Goal: Transaction & Acquisition: Subscribe to service/newsletter

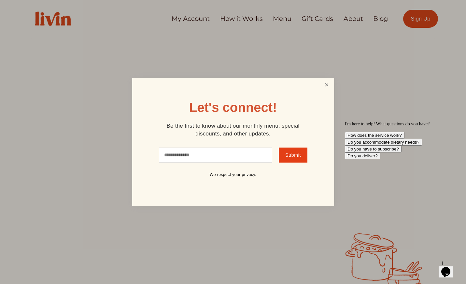
click at [328, 81] on link "Close" at bounding box center [327, 85] width 12 height 12
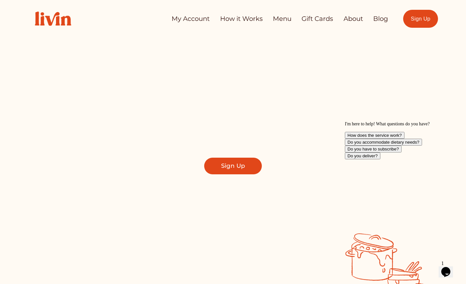
click at [228, 17] on link "How it Works" at bounding box center [241, 18] width 43 height 13
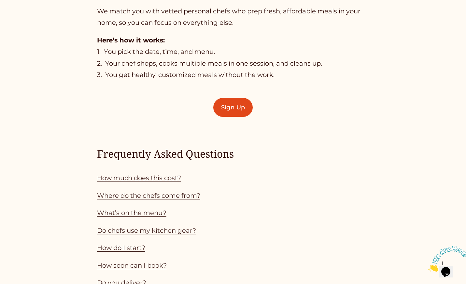
scroll to position [456, 0]
click at [165, 179] on link "How much does this cost?" at bounding box center [139, 177] width 84 height 8
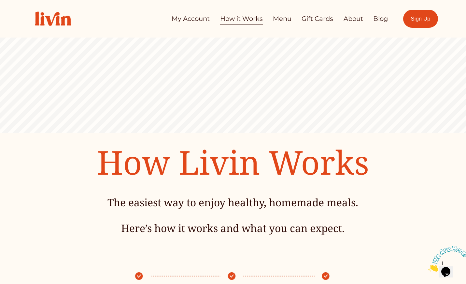
click at [423, 22] on link "Sign Up" at bounding box center [421, 19] width 35 height 18
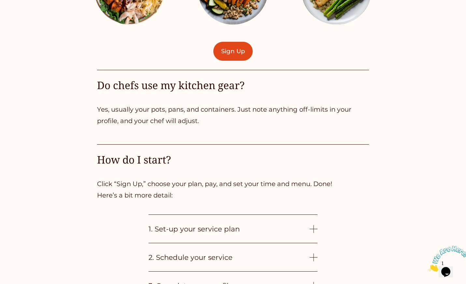
scroll to position [1449, 0]
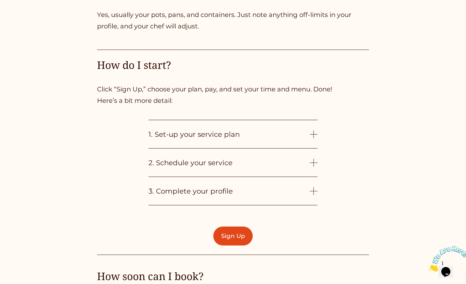
click at [303, 137] on span "1. Set-up your service plan" at bounding box center [229, 134] width 161 height 8
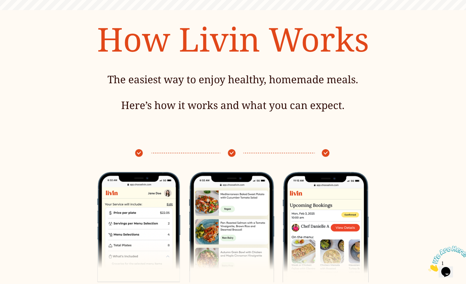
scroll to position [0, 0]
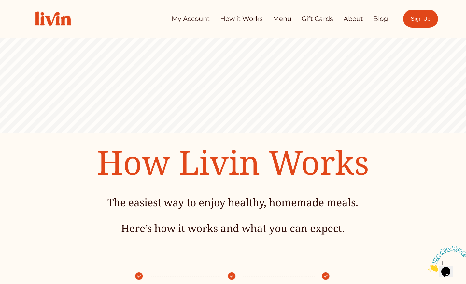
click at [277, 21] on link "Menu" at bounding box center [282, 18] width 19 height 13
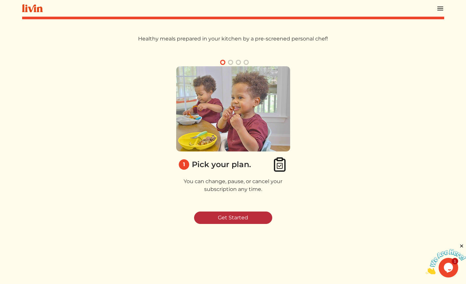
click at [242, 218] on link "Get Started" at bounding box center [233, 217] width 78 height 12
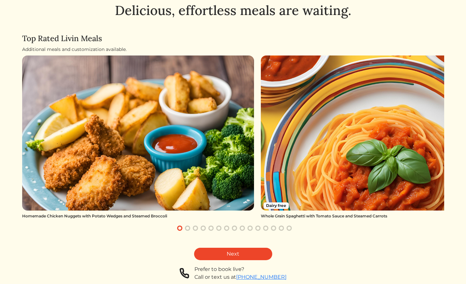
scroll to position [29, 0]
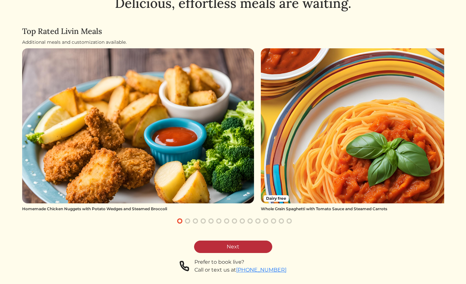
click at [243, 245] on link "Next" at bounding box center [233, 246] width 78 height 12
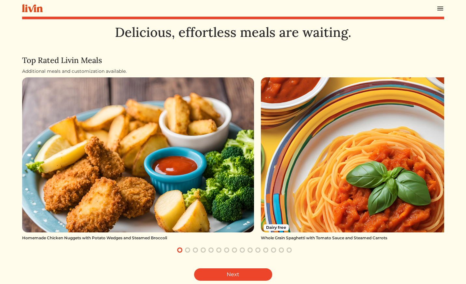
scroll to position [29, 0]
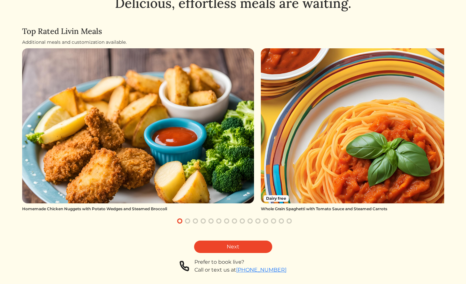
click at [186, 222] on button "button" at bounding box center [188, 221] width 8 height 8
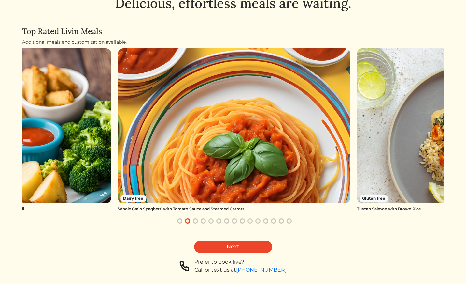
click at [197, 221] on button "button" at bounding box center [196, 221] width 8 height 8
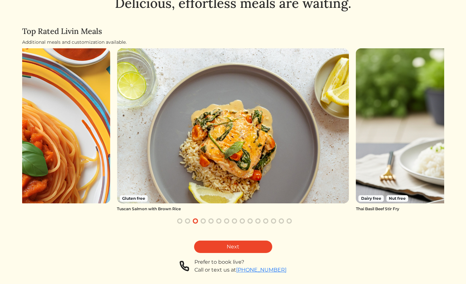
click at [205, 221] on button "button" at bounding box center [203, 221] width 8 height 8
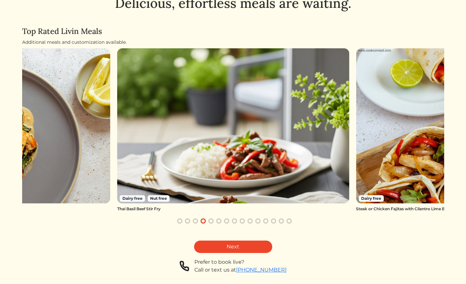
click at [214, 220] on button "button" at bounding box center [211, 221] width 8 height 8
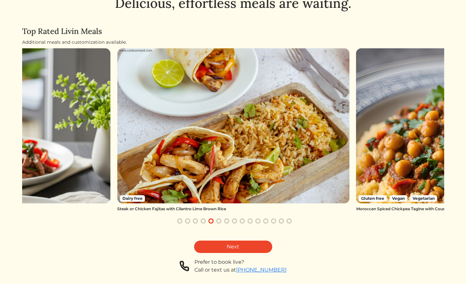
click at [219, 220] on button "button" at bounding box center [219, 221] width 8 height 8
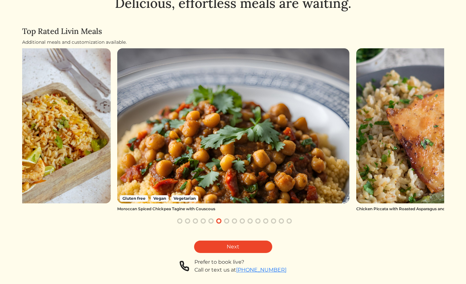
click at [228, 221] on button "button" at bounding box center [227, 221] width 8 height 8
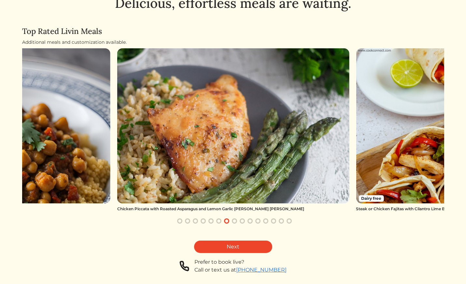
click at [241, 219] on button "button" at bounding box center [243, 221] width 8 height 8
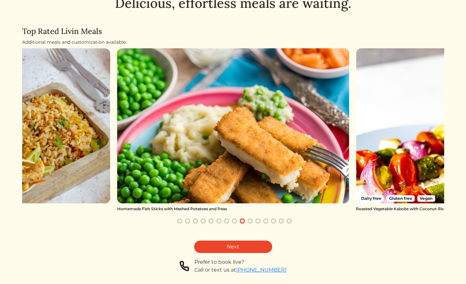
click at [252, 220] on button "button" at bounding box center [250, 221] width 8 height 8
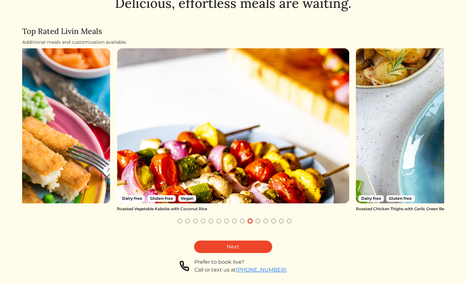
click at [258, 222] on button "button" at bounding box center [258, 221] width 8 height 8
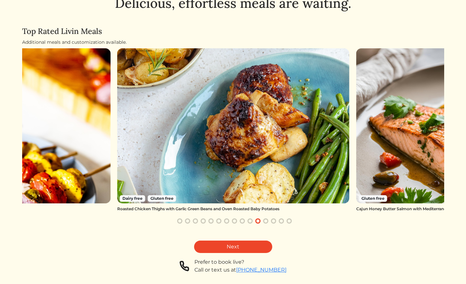
click at [263, 222] on button "button" at bounding box center [266, 221] width 8 height 8
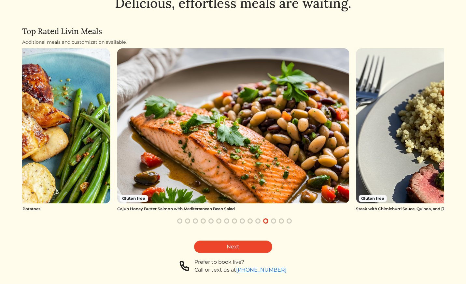
click at [272, 222] on button "button" at bounding box center [274, 221] width 8 height 8
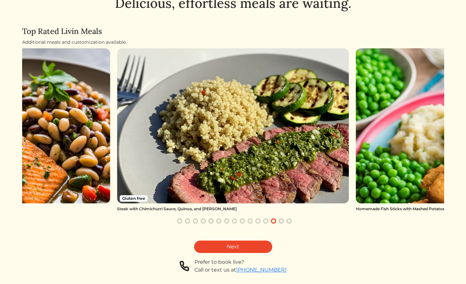
click at [282, 219] on button "button" at bounding box center [282, 221] width 8 height 8
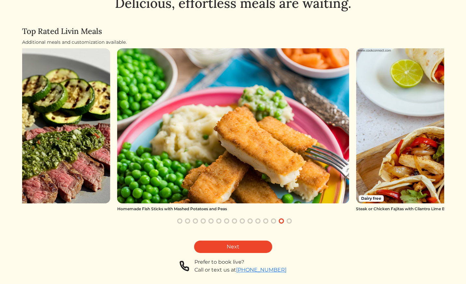
click at [272, 220] on button "button" at bounding box center [274, 221] width 8 height 8
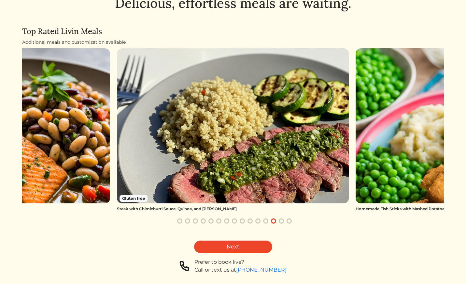
click at [285, 223] on div at bounding box center [235, 221] width 394 height 8
click at [282, 220] on button "button" at bounding box center [282, 221] width 8 height 8
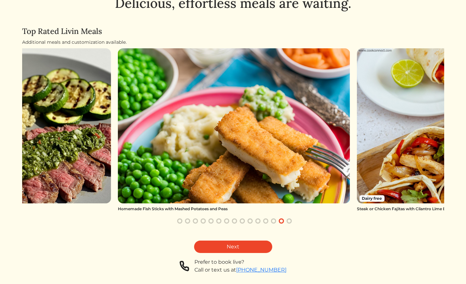
click at [291, 220] on button "button" at bounding box center [290, 221] width 8 height 8
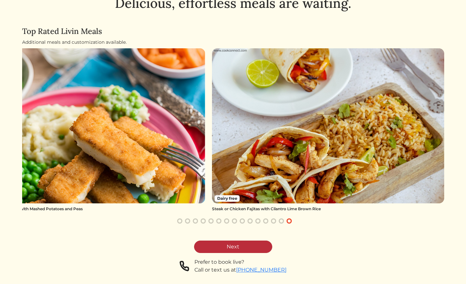
scroll to position [0, 0]
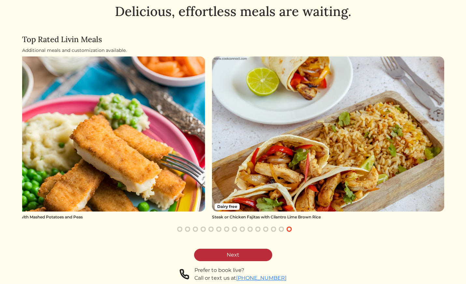
click at [249, 255] on link "Next" at bounding box center [233, 254] width 78 height 12
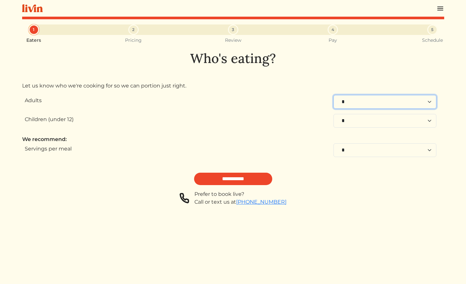
click at [357, 105] on select "* * * * * * * * * **" at bounding box center [385, 102] width 103 height 14
select select "**"
click at [349, 119] on select "* * * * * * * * * * **" at bounding box center [385, 121] width 103 height 14
select select "**"
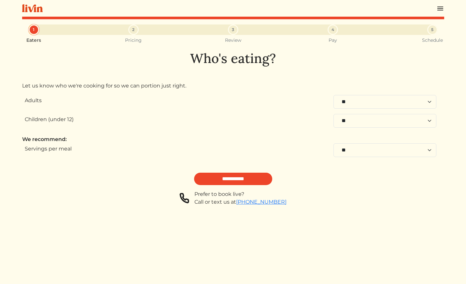
click at [231, 185] on form "**********" at bounding box center [233, 150] width 422 height 111
click at [229, 180] on input "**********" at bounding box center [233, 178] width 78 height 12
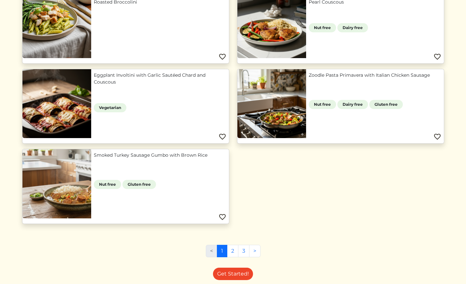
scroll to position [585, 0]
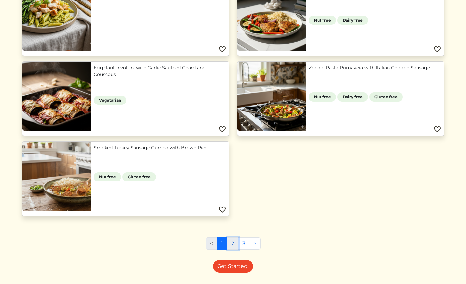
click at [233, 242] on link "2" at bounding box center [232, 243] width 11 height 12
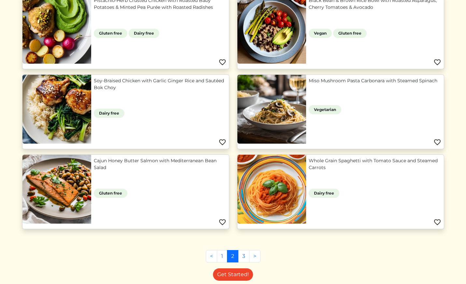
scroll to position [264, 0]
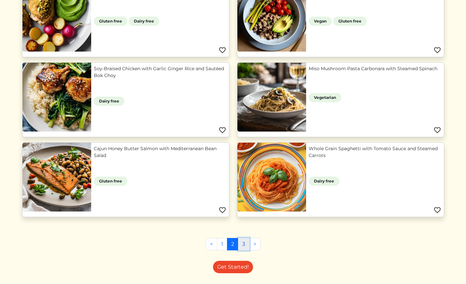
click at [242, 243] on link "3" at bounding box center [243, 244] width 11 height 12
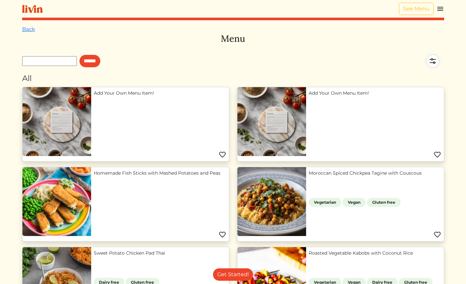
click at [33, 15] on div "See Menu" at bounding box center [233, 9] width 422 height 18
click at [29, 27] on link "Back" at bounding box center [28, 29] width 13 height 6
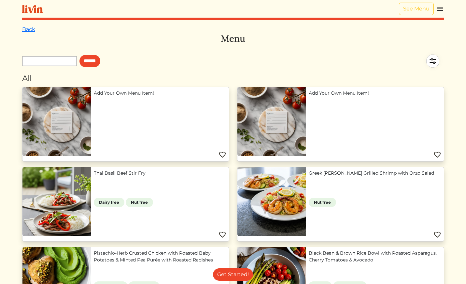
click at [29, 27] on link "Back" at bounding box center [28, 29] width 13 height 6
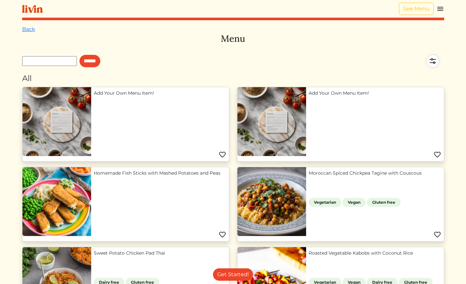
click at [29, 27] on link "Back" at bounding box center [28, 29] width 13 height 6
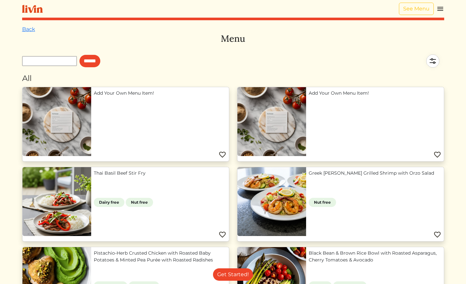
click at [32, 7] on img at bounding box center [32, 9] width 21 height 8
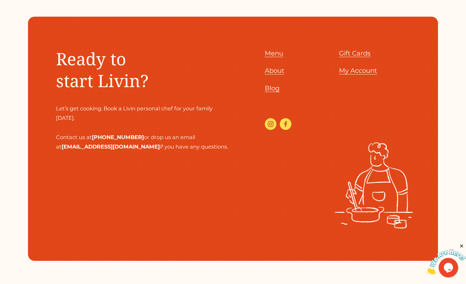
scroll to position [2839, 0]
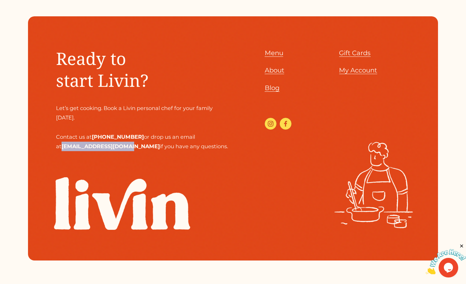
drag, startPoint x: 120, startPoint y: 136, endPoint x: 55, endPoint y: 138, distance: 64.9
click at [55, 138] on div "Ready to start Livin? Let’s get cooking. Book a Livin personal chef for your fa…" at bounding box center [233, 138] width 410 height 182
copy strong "hello@chooselivin.com"
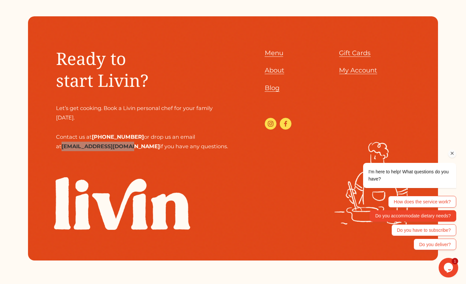
click at [392, 212] on button "Do you accommodate dietary needs?" at bounding box center [413, 216] width 87 height 12
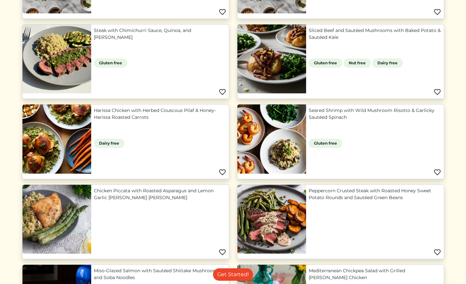
scroll to position [211, 0]
